Goal: Task Accomplishment & Management: Use online tool/utility

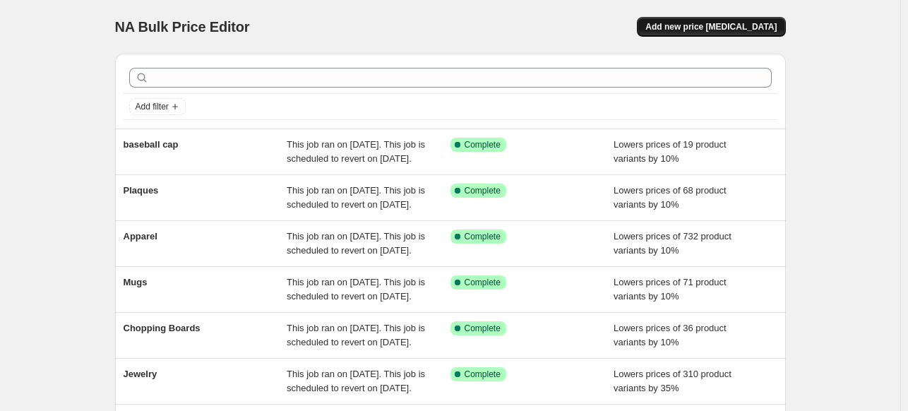
click at [740, 32] on button "Add new price [MEDICAL_DATA]" at bounding box center [711, 27] width 148 height 20
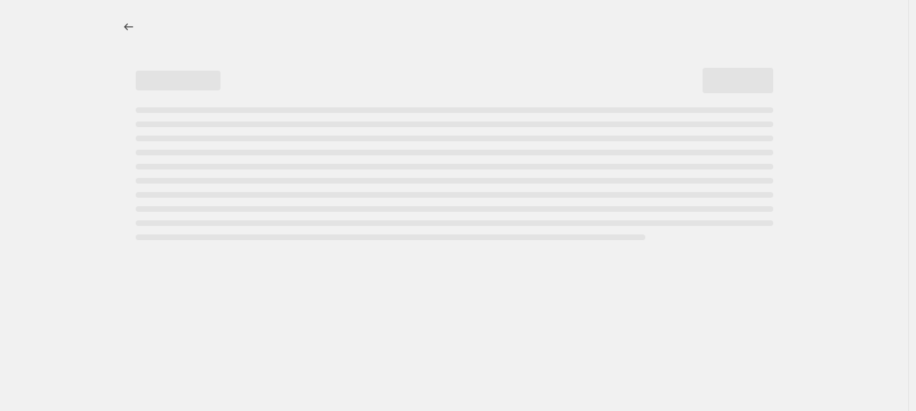
select select "percentage"
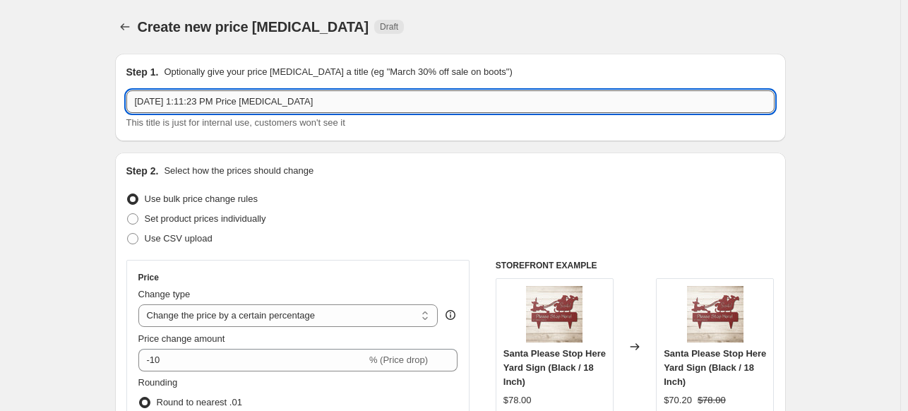
drag, startPoint x: 326, startPoint y: 106, endPoint x: 129, endPoint y: 97, distance: 196.6
click at [129, 97] on input "[DATE] 1:11:23 PM Price [MEDICAL_DATA]" at bounding box center [450, 101] width 649 height 23
type input "baseball cap 02"
drag, startPoint x: 893, startPoint y: 176, endPoint x: 902, endPoint y: 138, distance: 39.2
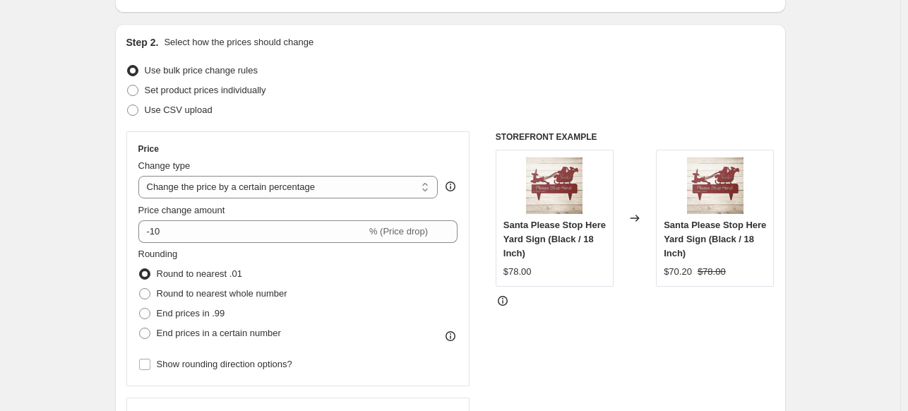
scroll to position [488, 0]
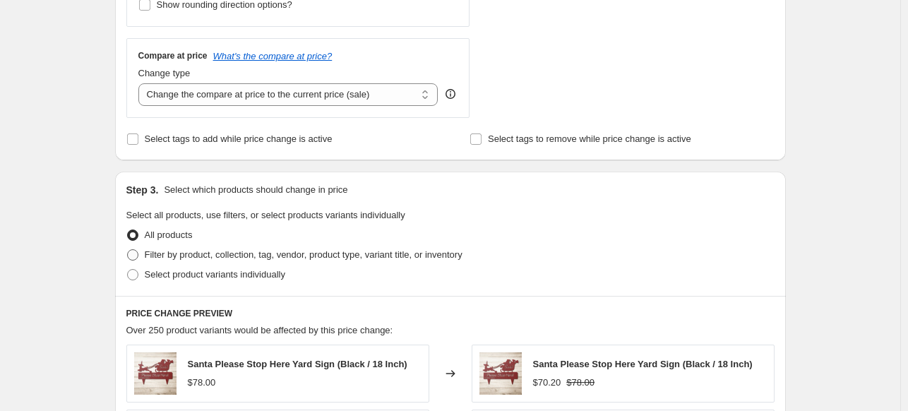
click at [135, 252] on span at bounding box center [132, 254] width 11 height 11
click at [128, 250] on input "Filter by product, collection, tag, vendor, product type, variant title, or inv…" at bounding box center [127, 249] width 1 height 1
radio input "true"
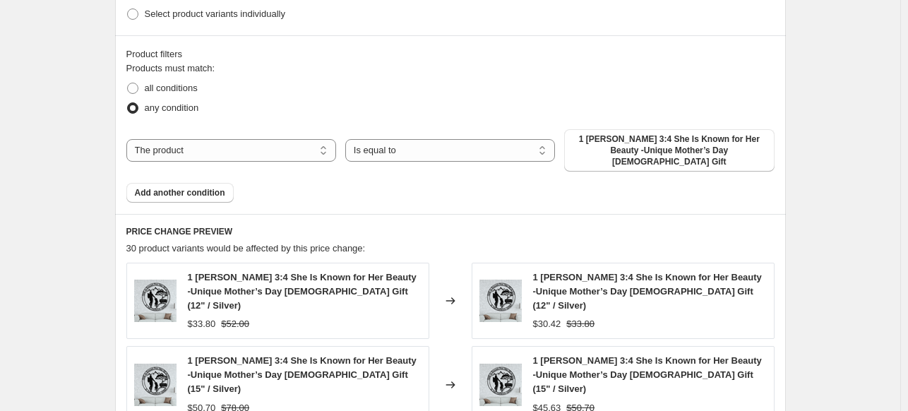
scroll to position [768, 0]
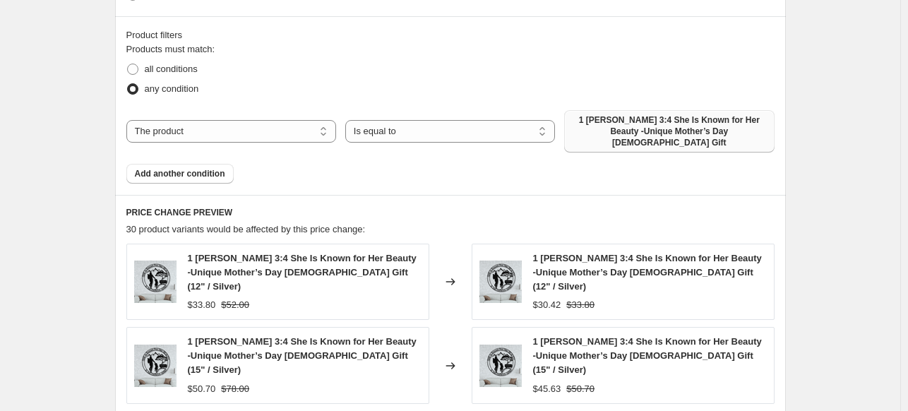
click at [596, 134] on span "1 [PERSON_NAME] 3:4 She Is Known for Her Beauty -Unique Mother’s Day [DEMOGRAPH…" at bounding box center [669, 131] width 193 height 34
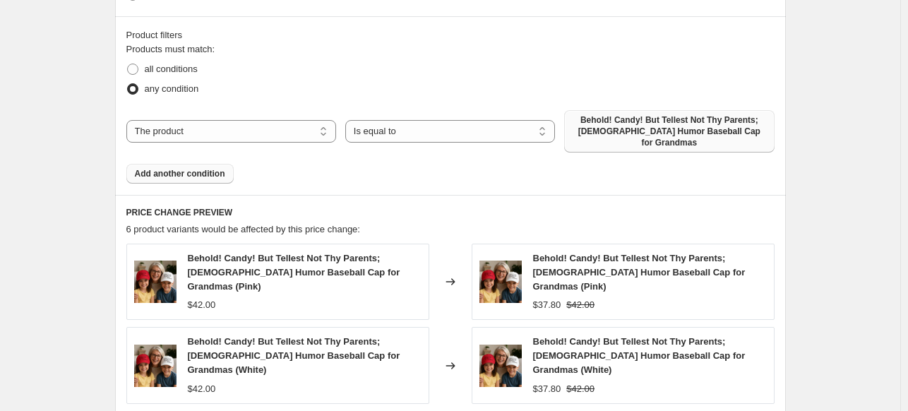
click at [227, 166] on button "Add another condition" at bounding box center [179, 174] width 107 height 20
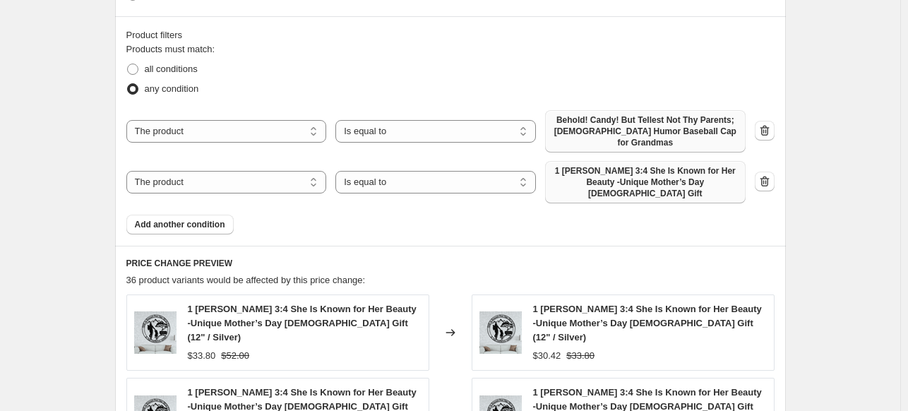
click at [603, 172] on span "1 [PERSON_NAME] 3:4 She Is Known for Her Beauty -Unique Mother’s Day [DEMOGRAPH…" at bounding box center [646, 182] width 184 height 34
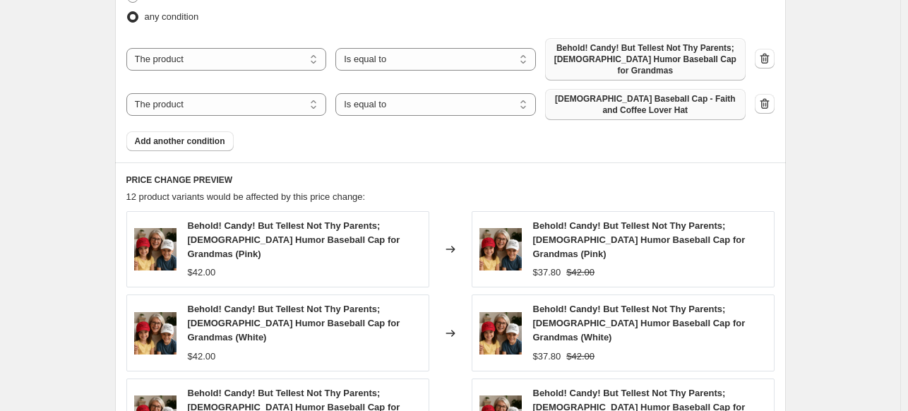
scroll to position [862, 0]
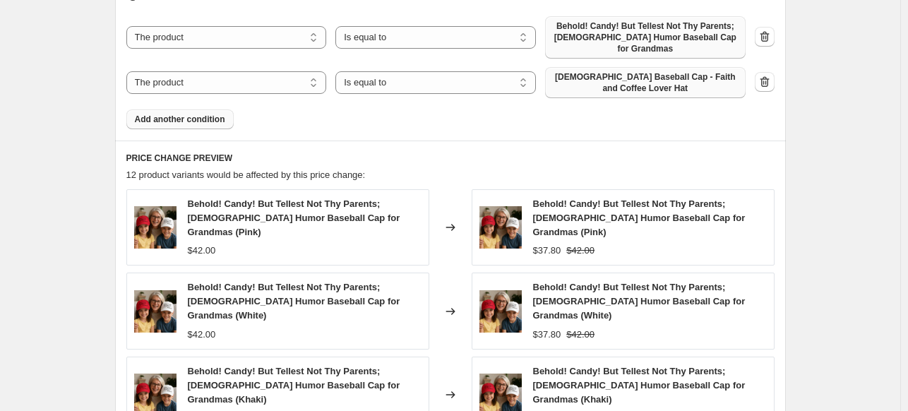
click at [189, 114] on span "Add another condition" at bounding box center [180, 119] width 90 height 11
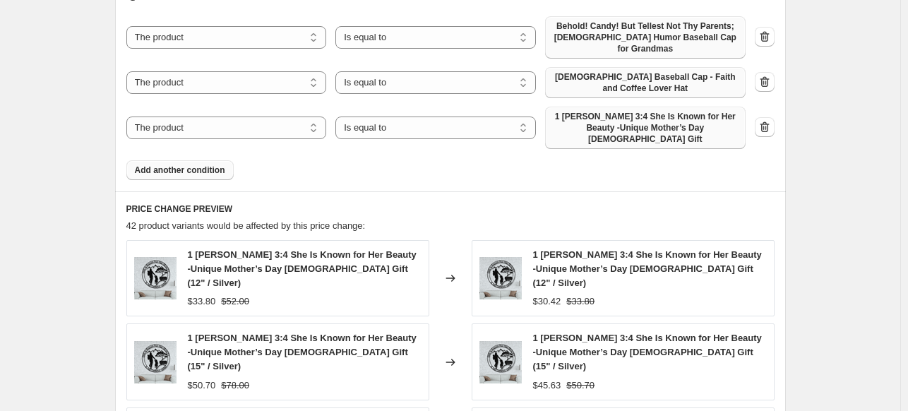
click at [653, 114] on span "1 [PERSON_NAME] 3:4 She Is Known for Her Beauty -Unique Mother’s Day [DEMOGRAPH…" at bounding box center [646, 128] width 184 height 34
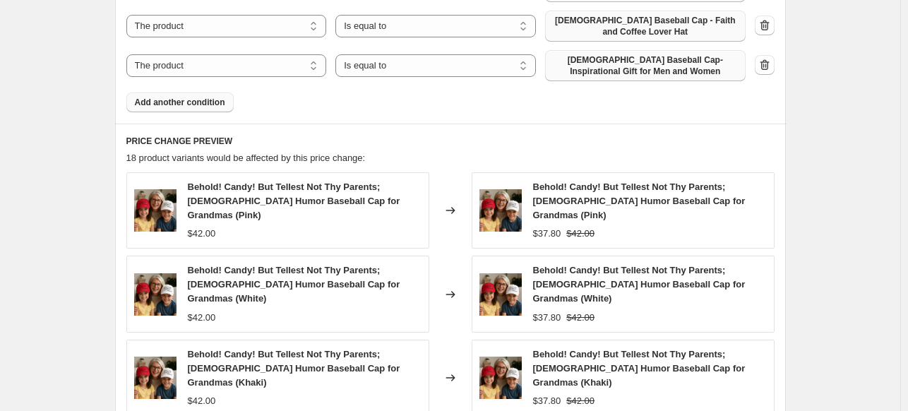
scroll to position [928, 0]
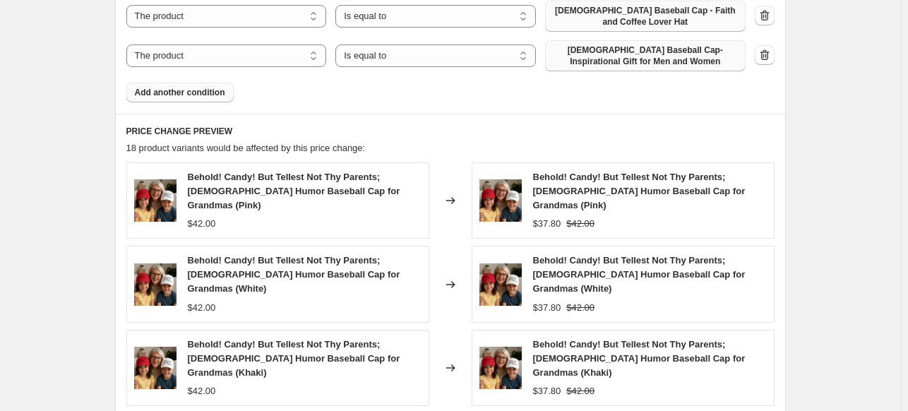
click at [184, 87] on span "Add another condition" at bounding box center [180, 92] width 90 height 11
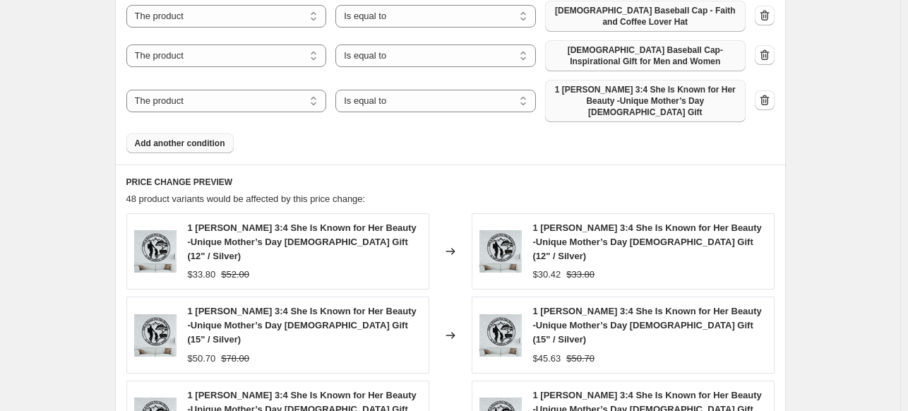
click at [654, 88] on span "1 [PERSON_NAME] 3:4 She Is Known for Her Beauty -Unique Mother’s Day [DEMOGRAPH…" at bounding box center [646, 101] width 184 height 34
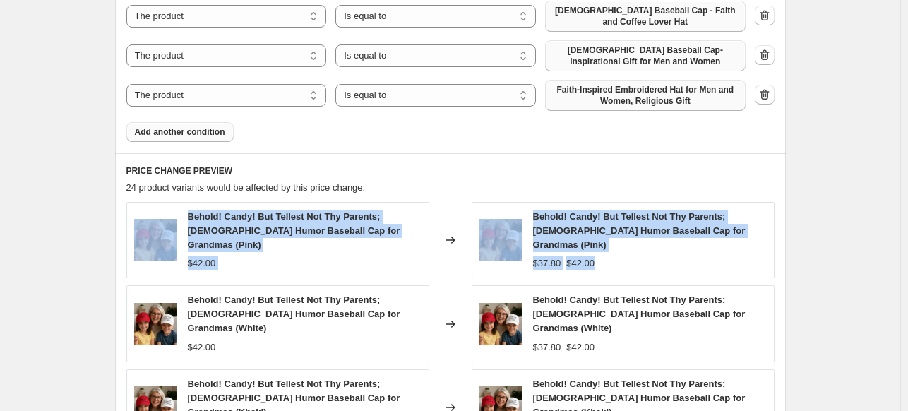
drag, startPoint x: 906, startPoint y: 243, endPoint x: 909, endPoint y: 184, distance: 58.7
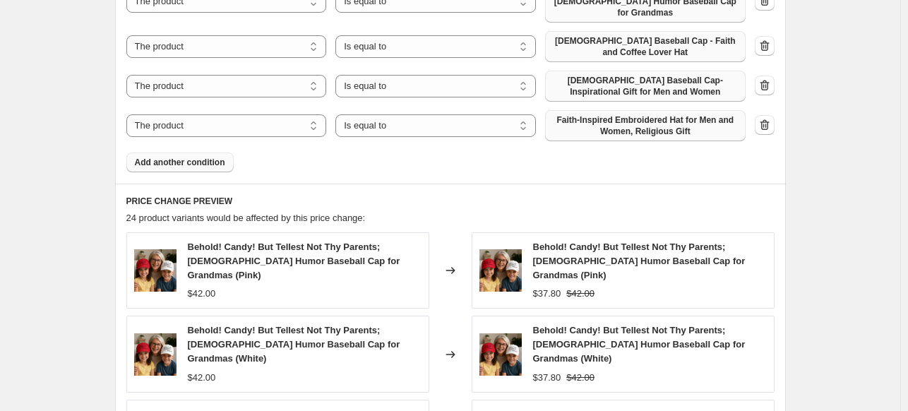
scroll to position [901, 0]
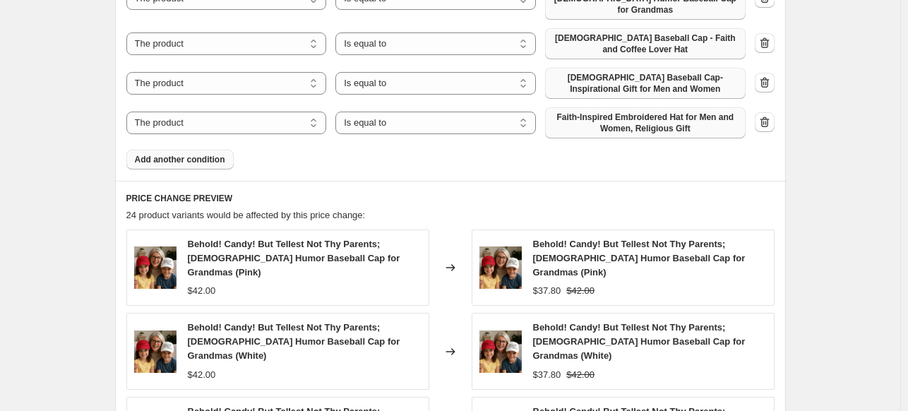
click at [201, 155] on button "Add another condition" at bounding box center [179, 160] width 107 height 20
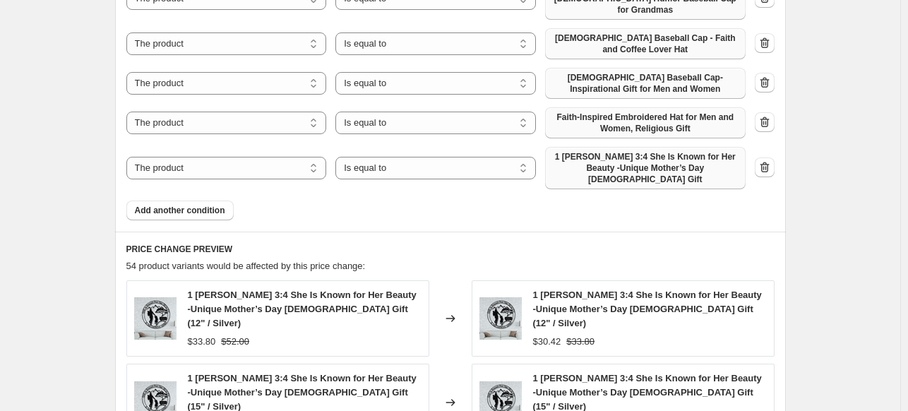
click at [596, 160] on span "1 [PERSON_NAME] 3:4 She Is Known for Her Beauty -Unique Mother’s Day [DEMOGRAPH…" at bounding box center [646, 168] width 184 height 34
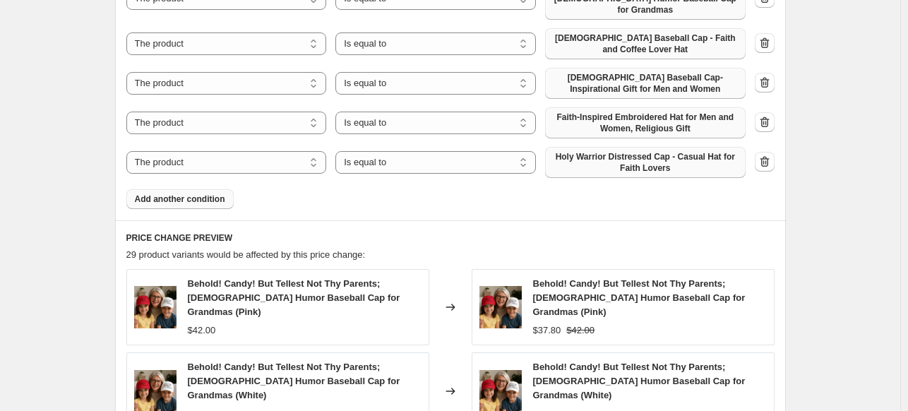
click at [184, 194] on span "Add another condition" at bounding box center [180, 199] width 90 height 11
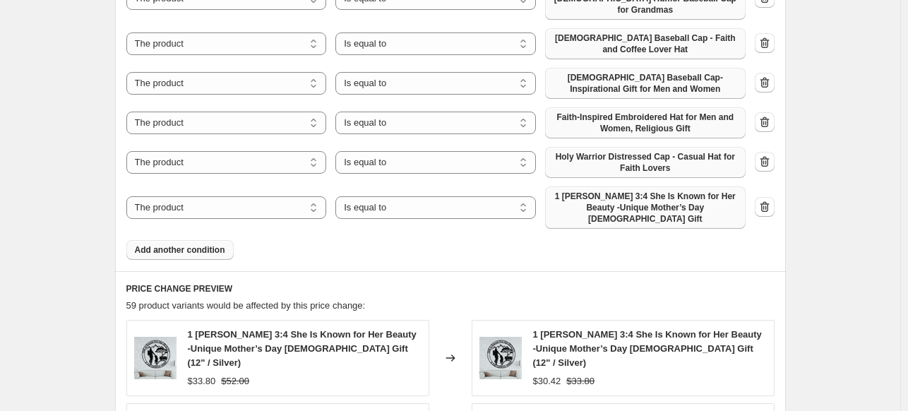
click at [658, 191] on span "1 [PERSON_NAME] 3:4 She Is Known for Her Beauty -Unique Mother’s Day [DEMOGRAPH…" at bounding box center [646, 208] width 184 height 34
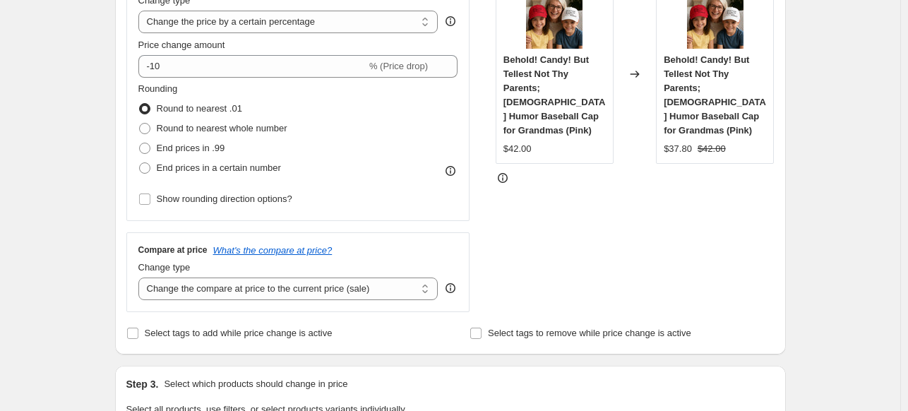
scroll to position [299, 0]
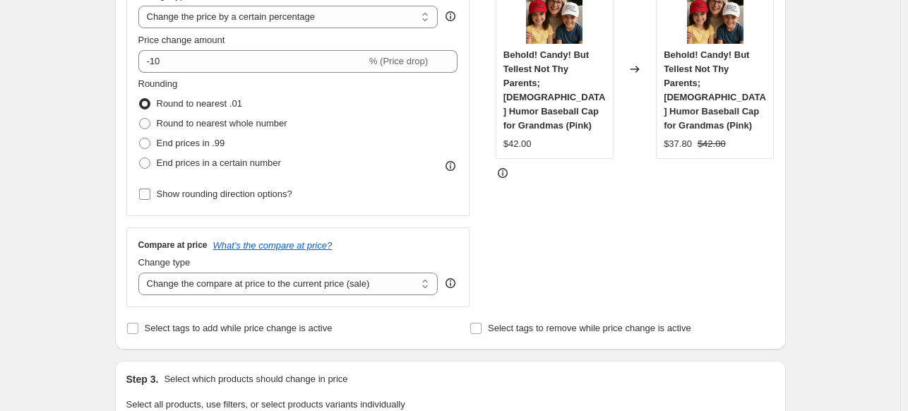
click at [150, 195] on input "Show rounding direction options?" at bounding box center [144, 194] width 11 height 11
checkbox input "true"
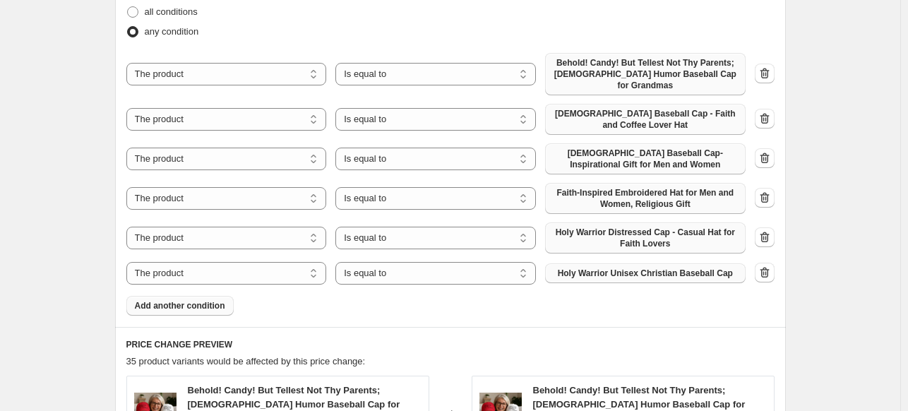
scroll to position [929, 0]
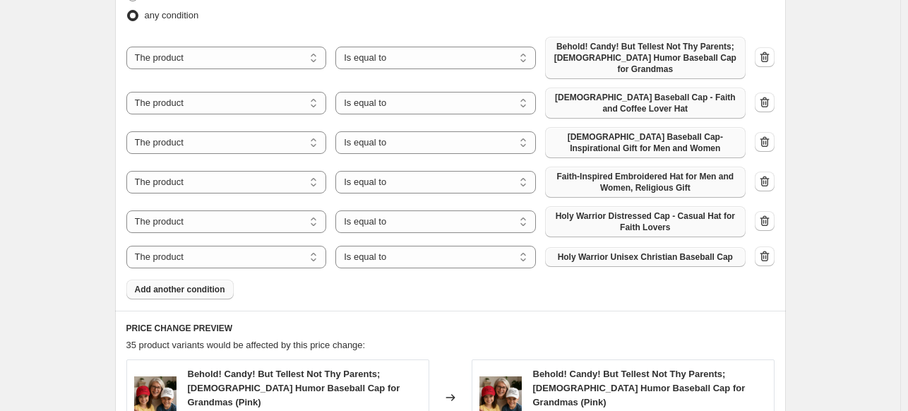
click at [178, 284] on span "Add another condition" at bounding box center [180, 289] width 90 height 11
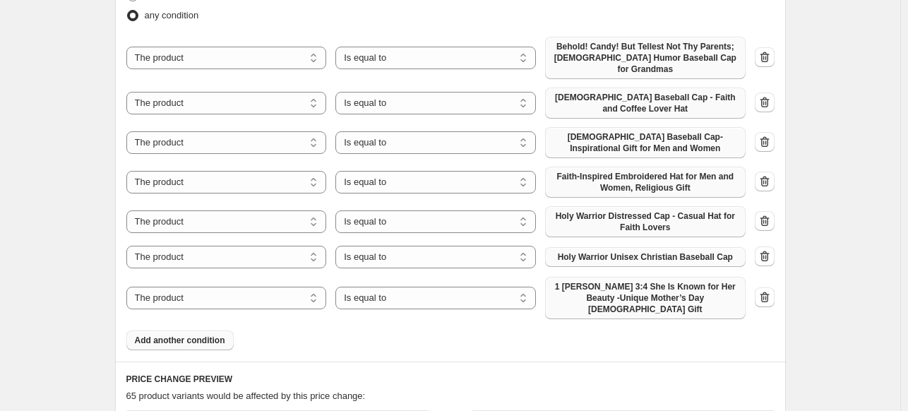
click at [668, 287] on span "1 [PERSON_NAME] 3:4 She Is Known for Her Beauty -Unique Mother’s Day [DEMOGRAPH…" at bounding box center [646, 298] width 184 height 34
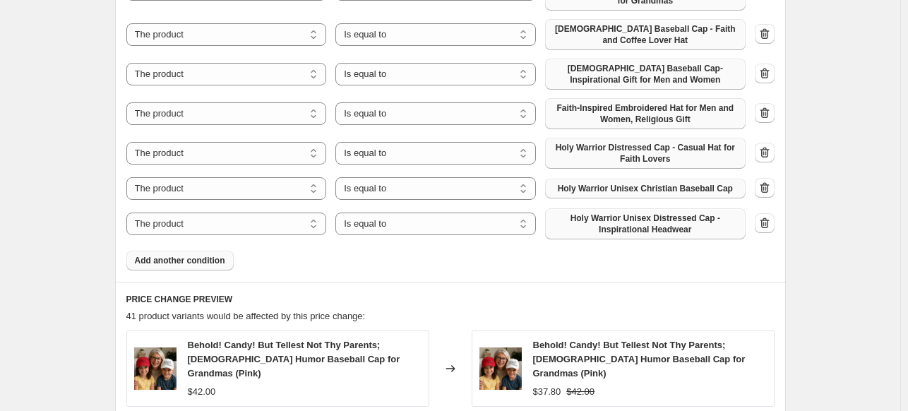
scroll to position [1008, 0]
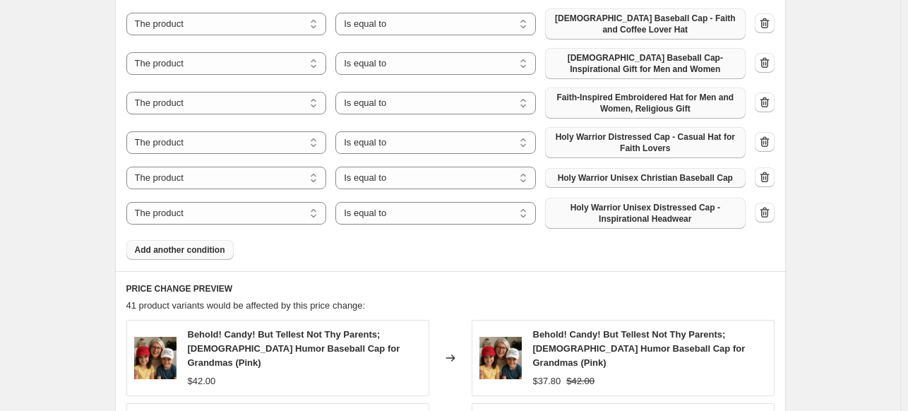
click at [202, 244] on span "Add another condition" at bounding box center [180, 249] width 90 height 11
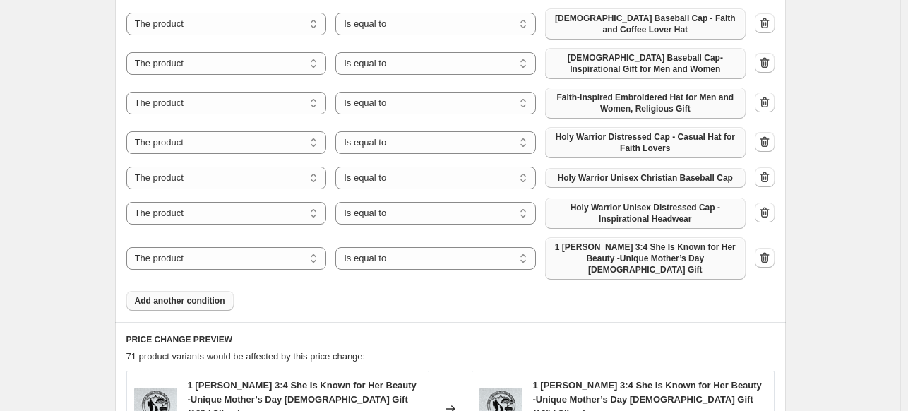
click at [636, 245] on span "1 [PERSON_NAME] 3:4 She Is Known for Her Beauty -Unique Mother’s Day [DEMOGRAPH…" at bounding box center [646, 259] width 184 height 34
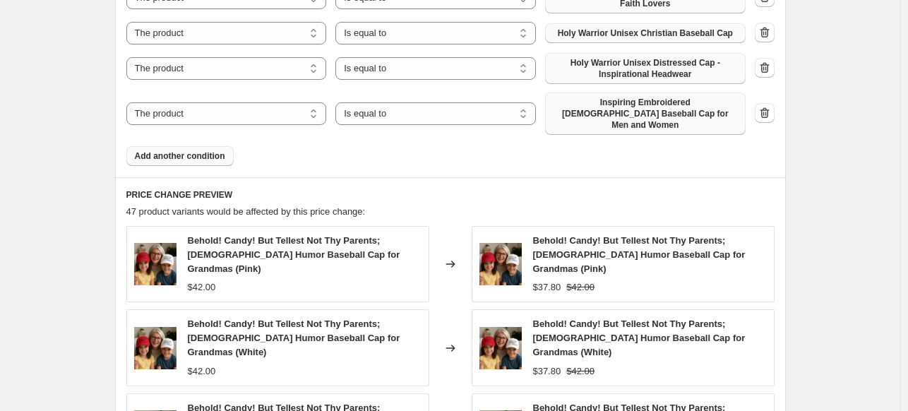
scroll to position [1159, 0]
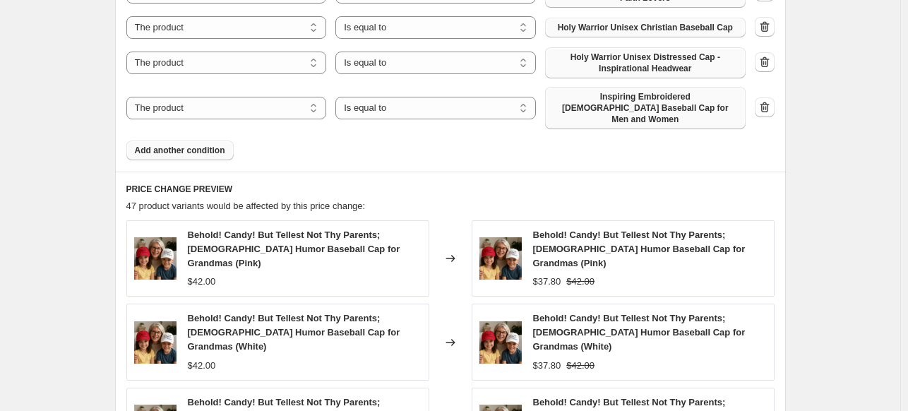
click at [178, 145] on span "Add another condition" at bounding box center [180, 150] width 90 height 11
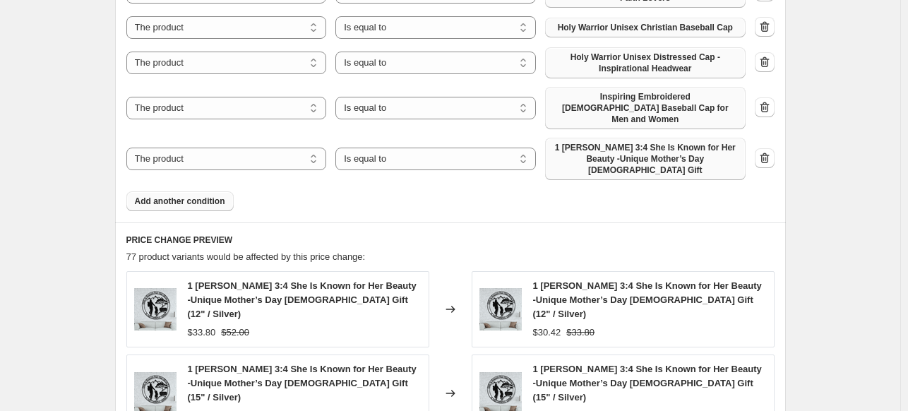
click at [576, 142] on span "1 [PERSON_NAME] 3:4 She Is Known for Her Beauty -Unique Mother’s Day [DEMOGRAPH…" at bounding box center [646, 159] width 184 height 34
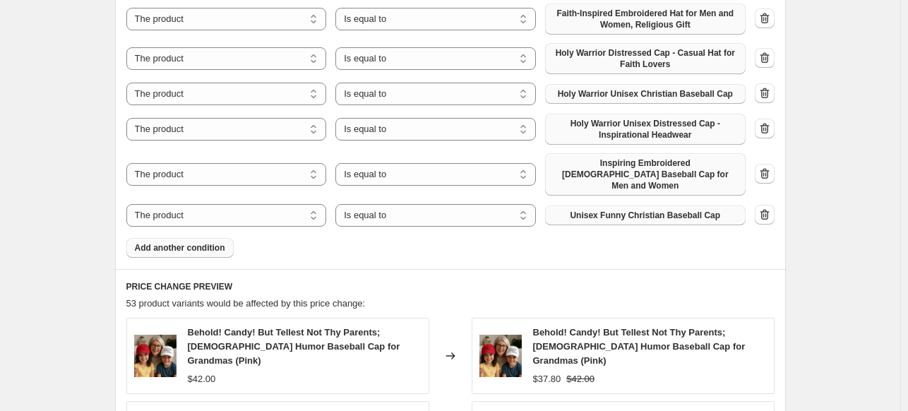
scroll to position [1103, 0]
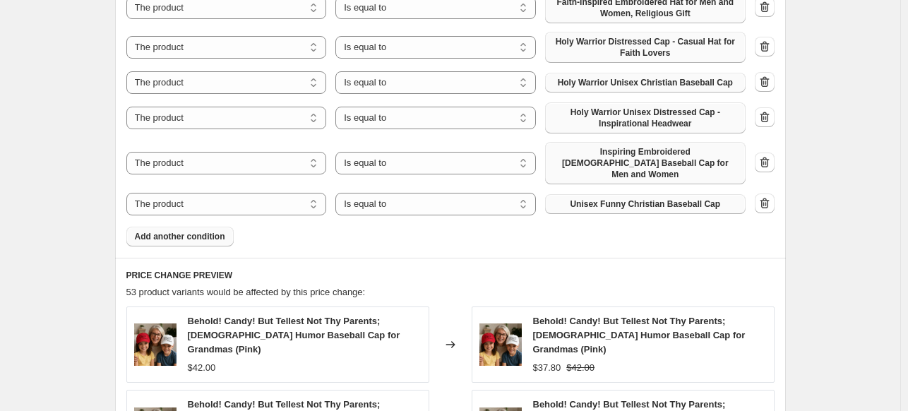
click at [223, 231] on span "Add another condition" at bounding box center [180, 236] width 90 height 11
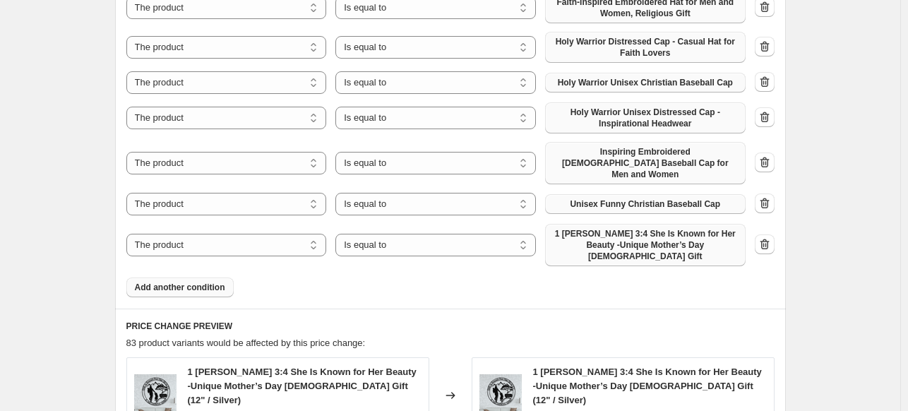
click at [639, 228] on span "1 [PERSON_NAME] 3:4 She Is Known for Her Beauty -Unique Mother’s Day [DEMOGRAPH…" at bounding box center [646, 245] width 184 height 34
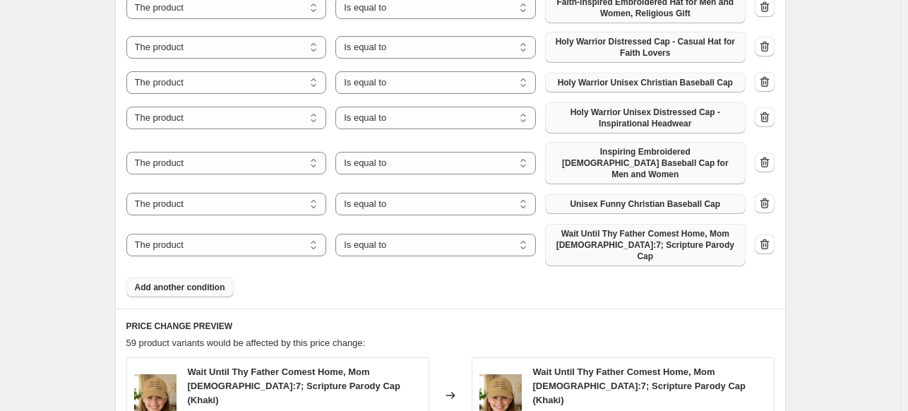
click at [210, 278] on button "Add another condition" at bounding box center [179, 288] width 107 height 20
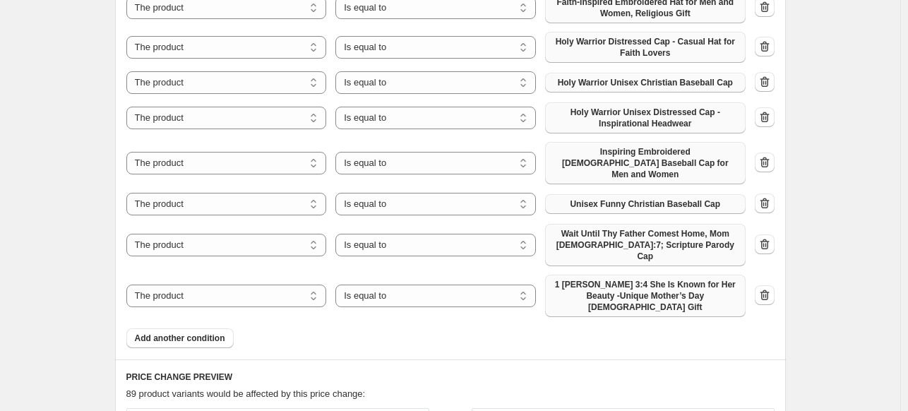
click at [596, 279] on span "1 [PERSON_NAME] 3:4 She Is Known for Her Beauty -Unique Mother’s Day [DEMOGRAPH…" at bounding box center [646, 296] width 184 height 34
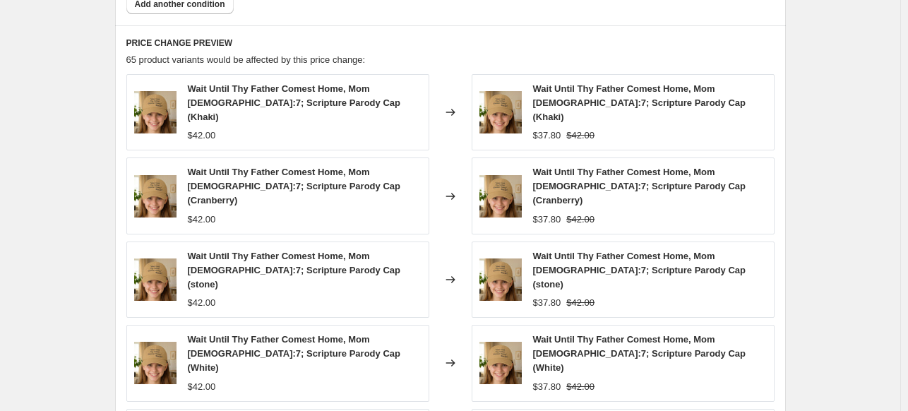
scroll to position [1656, 0]
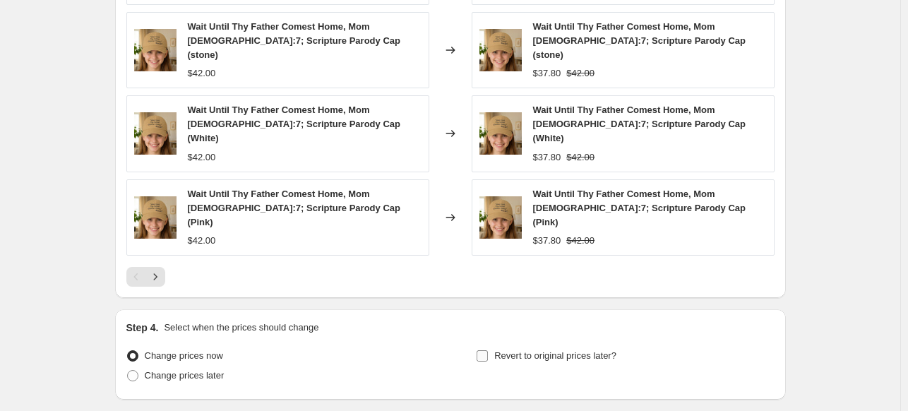
click at [482, 350] on input "Revert to original prices later?" at bounding box center [482, 355] width 11 height 11
checkbox input "true"
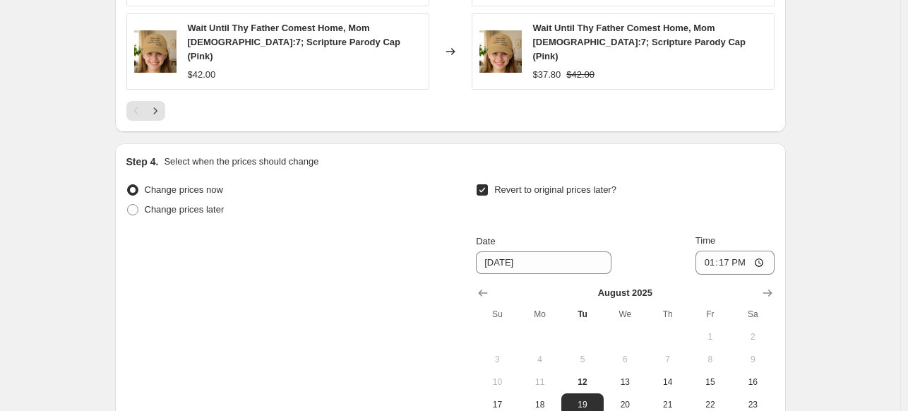
scroll to position [1832, 0]
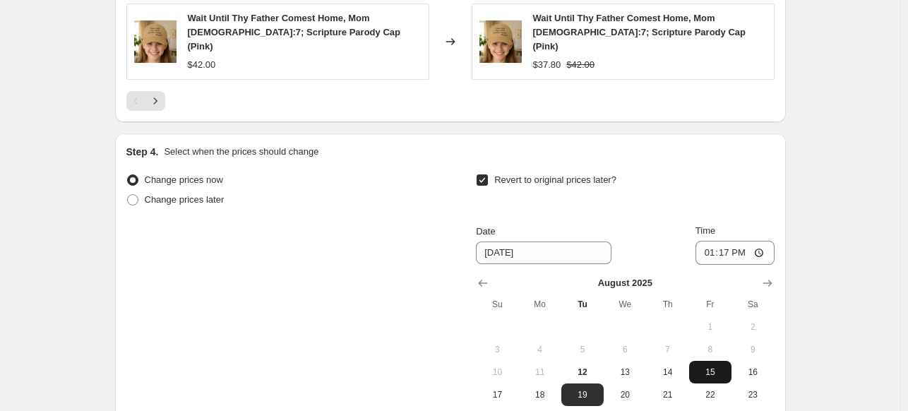
click at [705, 367] on span "15" at bounding box center [710, 372] width 31 height 11
type input "[DATE]"
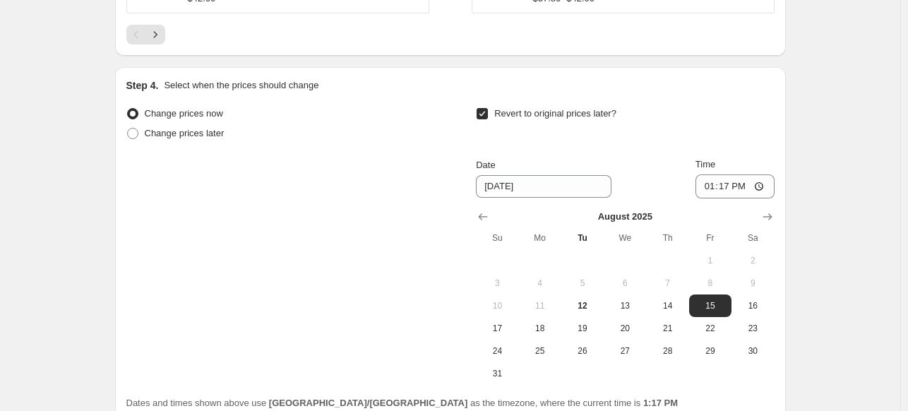
scroll to position [1908, 0]
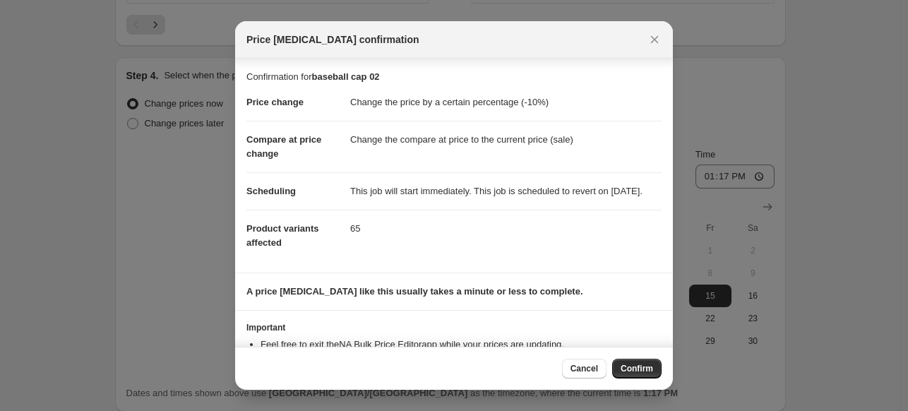
scroll to position [66, 0]
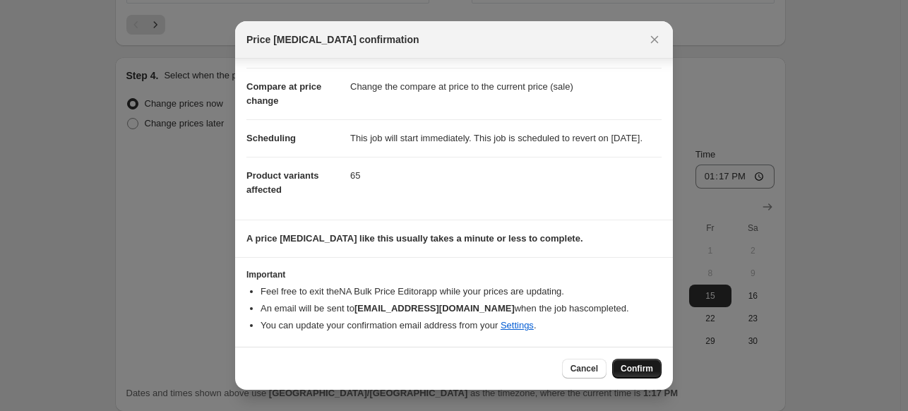
click at [642, 370] on span "Confirm" at bounding box center [637, 368] width 32 height 11
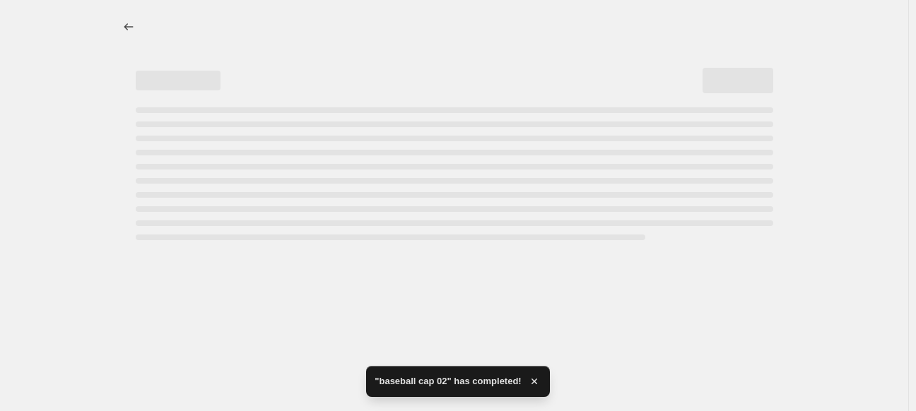
select select "percentage"
